Goal: Task Accomplishment & Management: Use online tool/utility

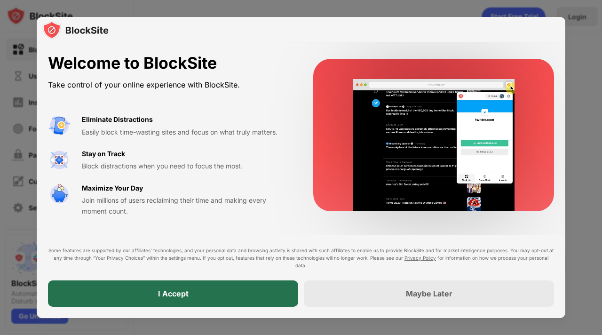
click at [178, 294] on div "I Accept" at bounding box center [173, 293] width 31 height 9
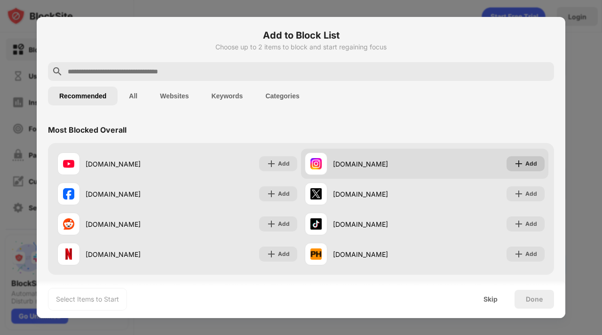
click at [525, 165] on div "Add" at bounding box center [531, 163] width 12 height 9
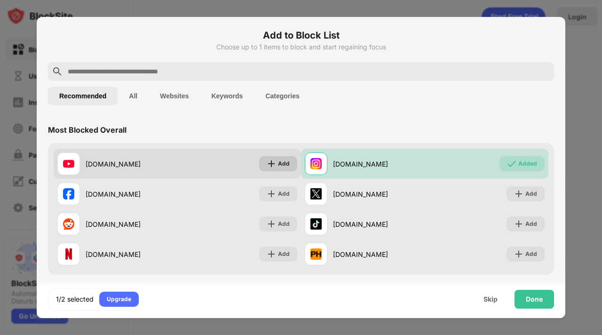
click at [267, 159] on img at bounding box center [271, 163] width 9 height 9
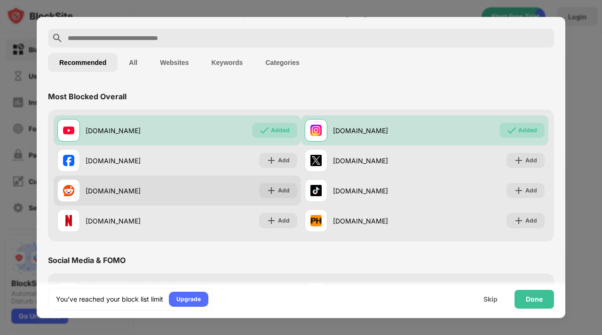
scroll to position [34, 0]
click at [283, 190] on div "Add" at bounding box center [284, 189] width 12 height 9
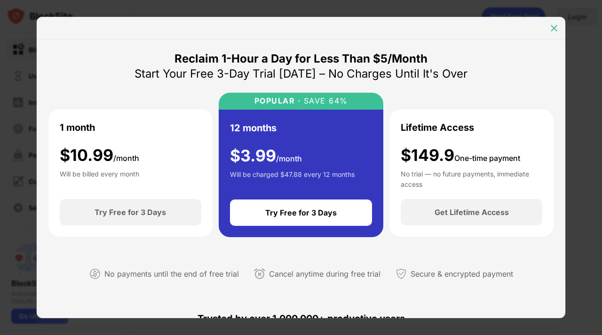
click at [552, 29] on img at bounding box center [553, 28] width 9 height 9
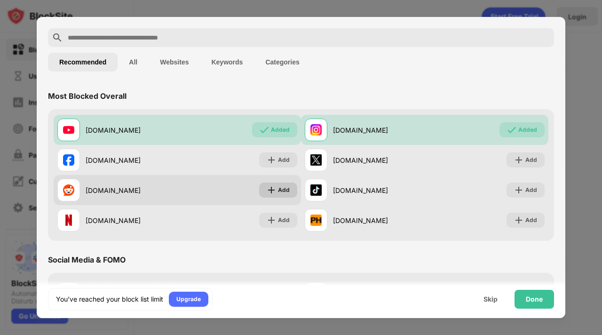
click at [278, 187] on div "Add" at bounding box center [284, 189] width 12 height 9
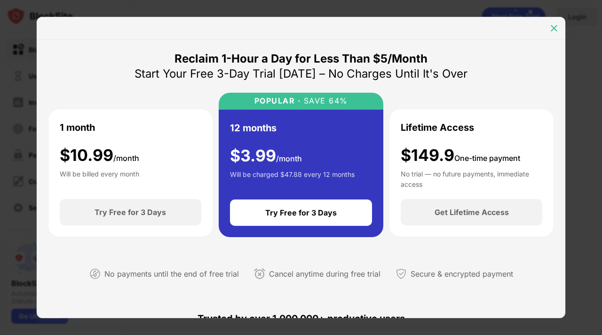
click at [554, 25] on img at bounding box center [553, 28] width 9 height 9
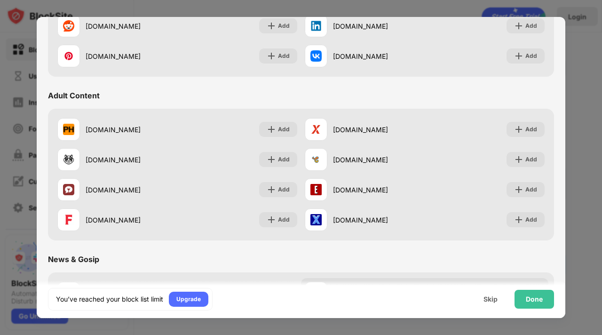
scroll to position [362, 0]
click at [530, 298] on div "Done" at bounding box center [534, 299] width 17 height 8
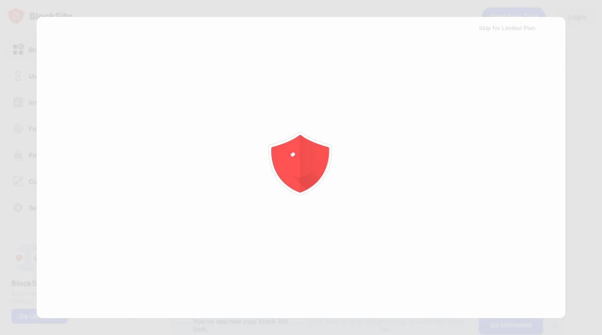
scroll to position [0, 0]
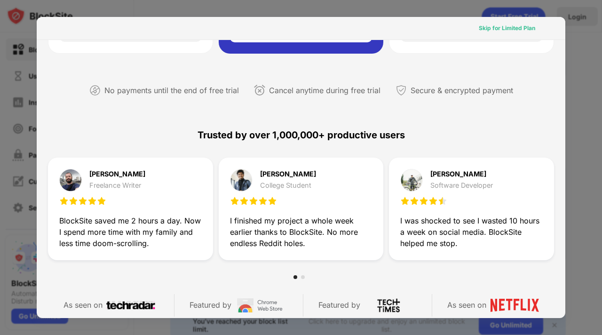
click at [509, 27] on div "Skip for Limited Plan" at bounding box center [507, 28] width 56 height 9
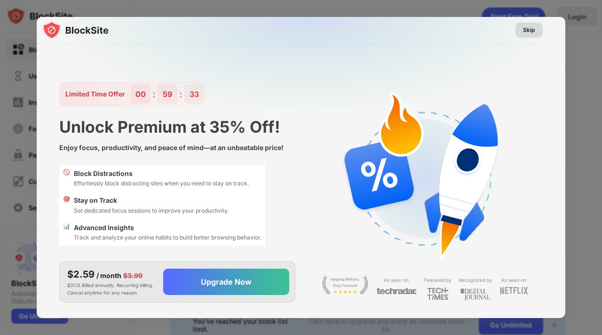
click at [534, 30] on div "Skip" at bounding box center [529, 29] width 12 height 9
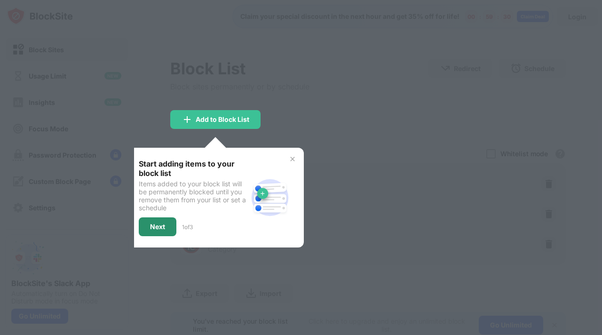
click at [159, 229] on div "Next" at bounding box center [158, 226] width 38 height 19
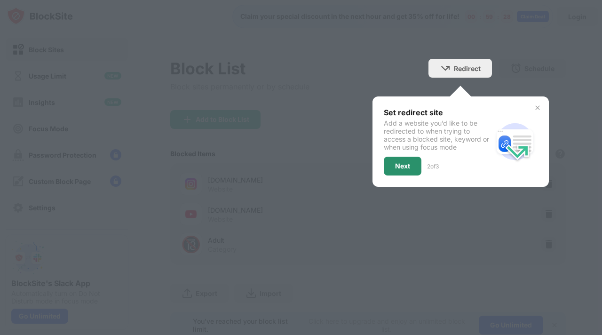
click at [401, 166] on div "Next" at bounding box center [402, 166] width 15 height 8
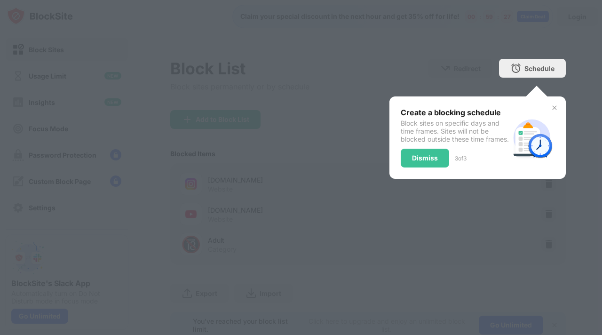
click at [415, 162] on div "Dismiss" at bounding box center [425, 158] width 26 height 8
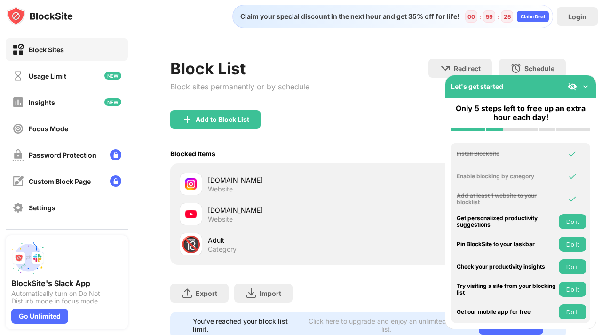
click at [582, 85] on img at bounding box center [585, 86] width 9 height 9
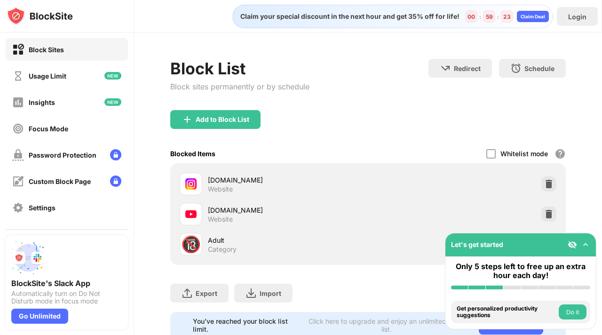
scroll to position [36, 0]
